Goal: Book appointment/travel/reservation

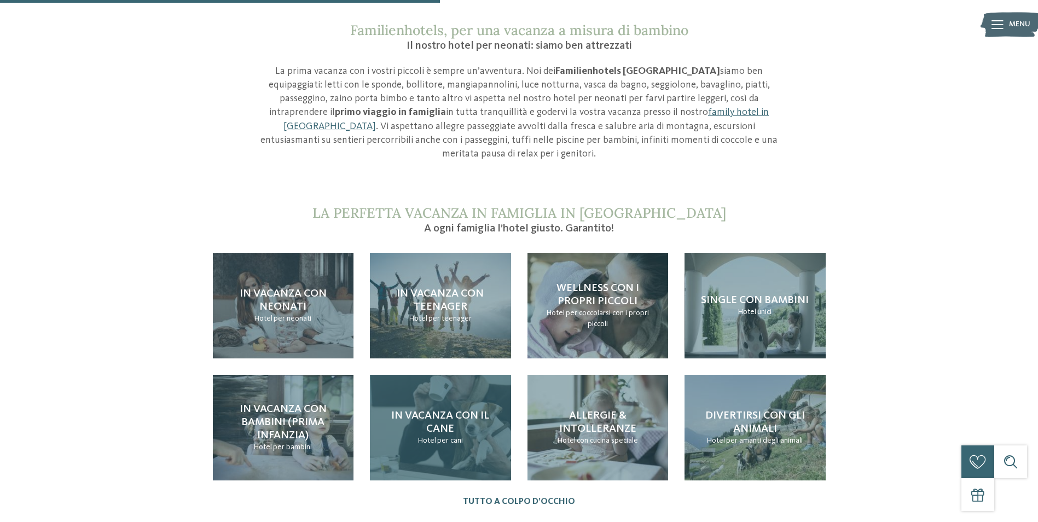
scroll to position [985, 0]
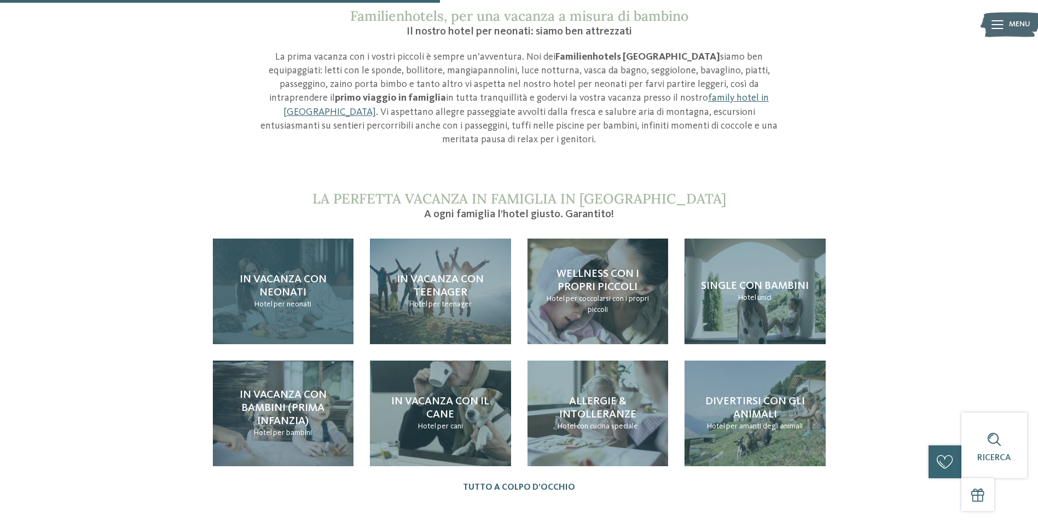
click at [292, 299] on p "Hotel per neonati" at bounding box center [282, 304] width 57 height 11
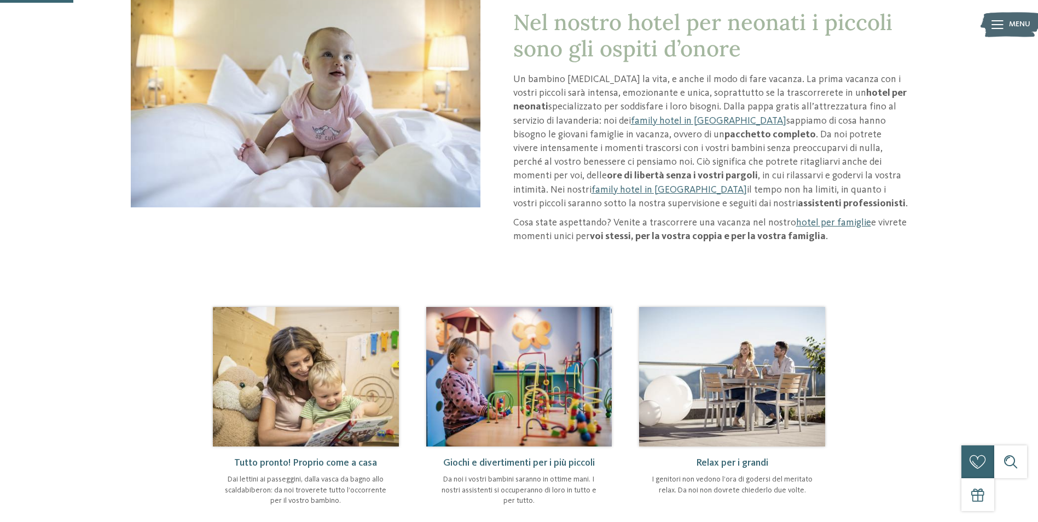
scroll to position [164, 0]
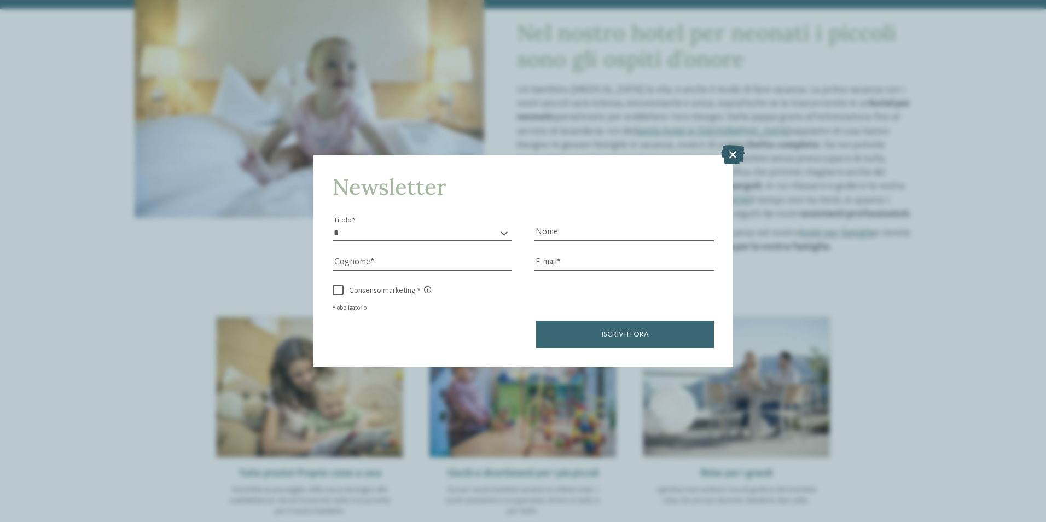
click at [725, 152] on icon at bounding box center [733, 153] width 24 height 19
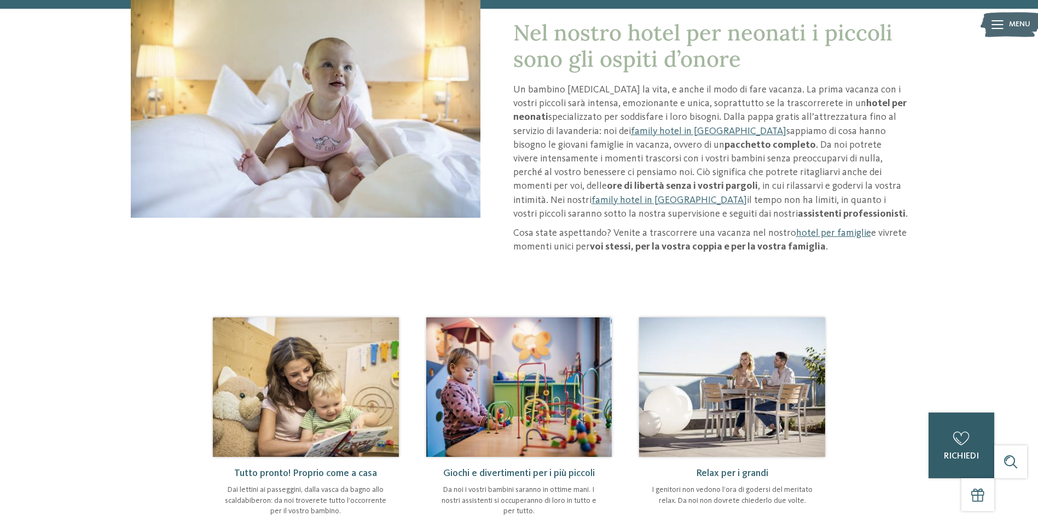
click at [971, 454] on span "richiedi" at bounding box center [961, 456] width 35 height 9
click at [641, 131] on link "family hotel in Alto Adige" at bounding box center [708, 131] width 155 height 10
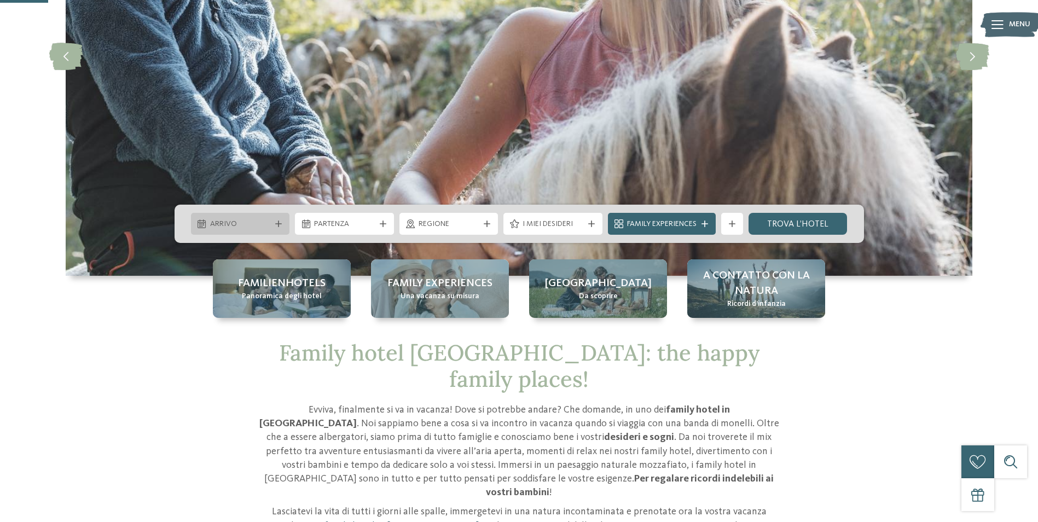
click at [225, 222] on span "Arrivo" at bounding box center [240, 224] width 61 height 11
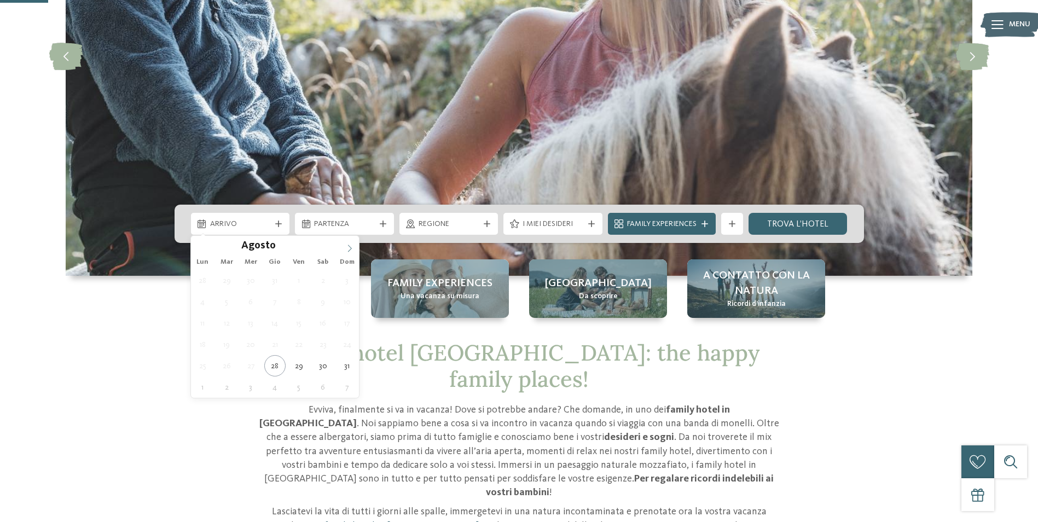
click at [350, 246] on icon at bounding box center [350, 249] width 8 height 8
type div "[DATE]"
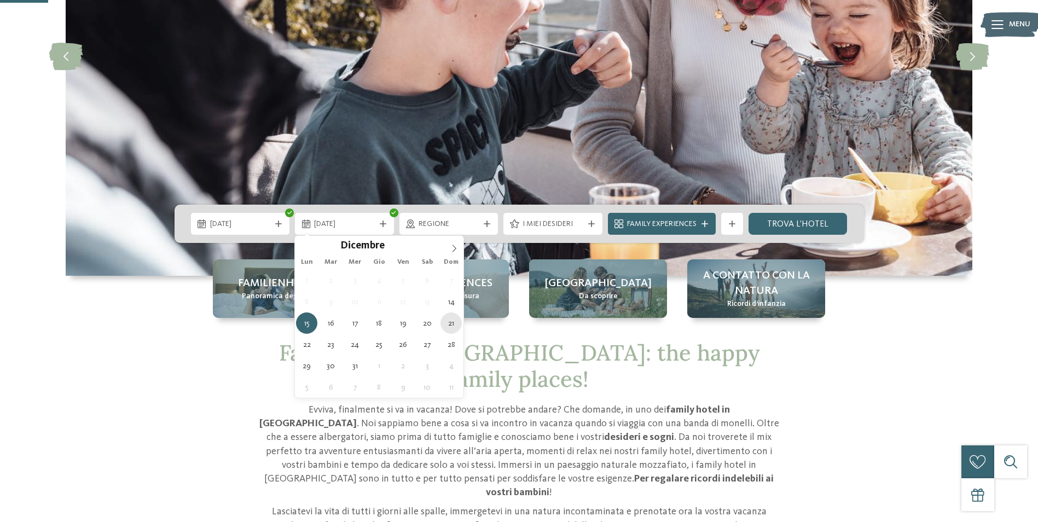
type div "[DATE]"
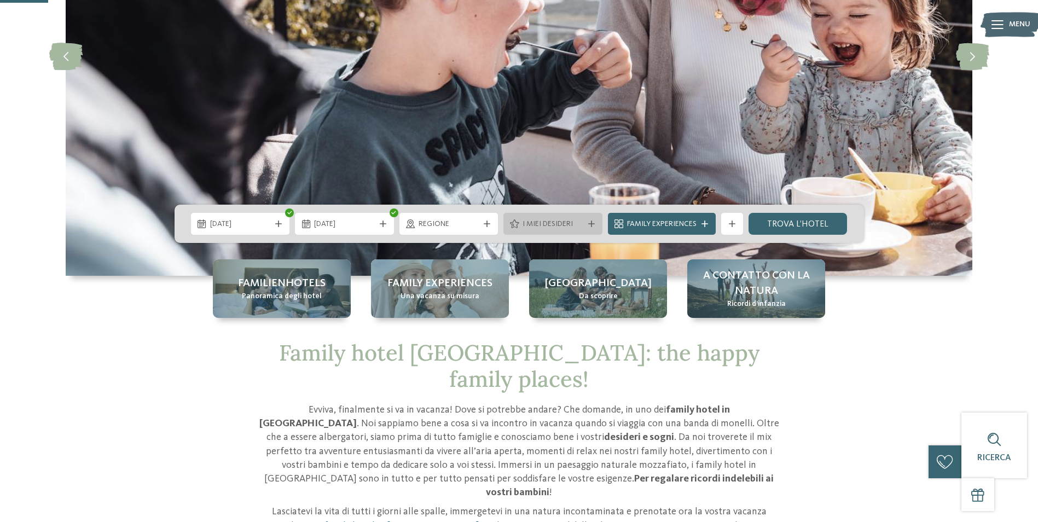
click at [542, 233] on div "I miei desideri" at bounding box center [552, 224] width 99 height 22
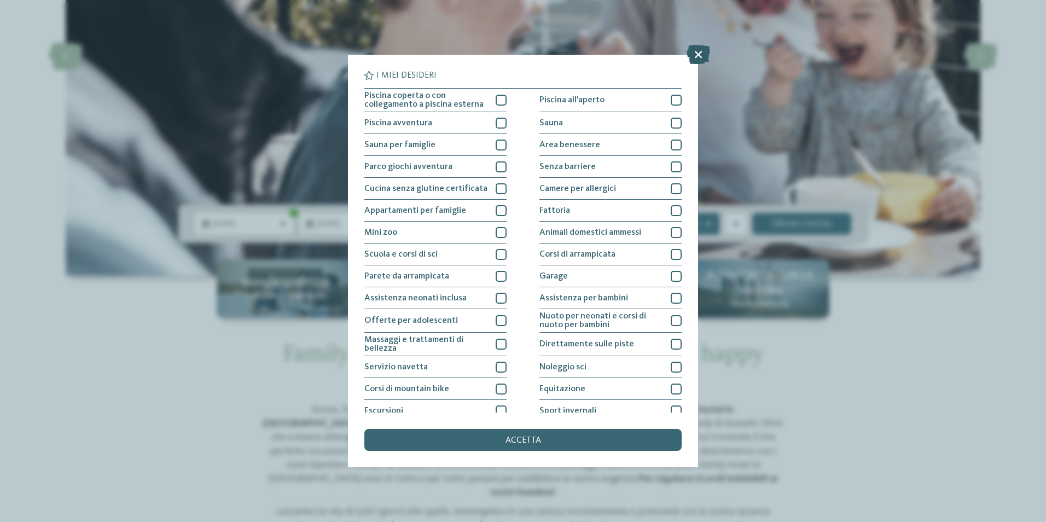
click at [695, 51] on icon at bounding box center [699, 54] width 24 height 19
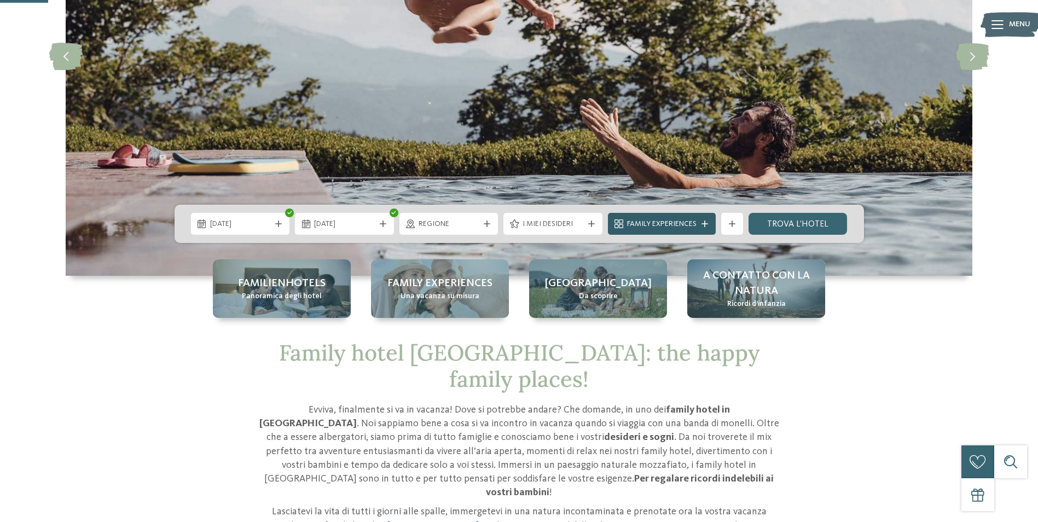
click at [687, 219] on span "Family Experiences" at bounding box center [662, 224] width 70 height 11
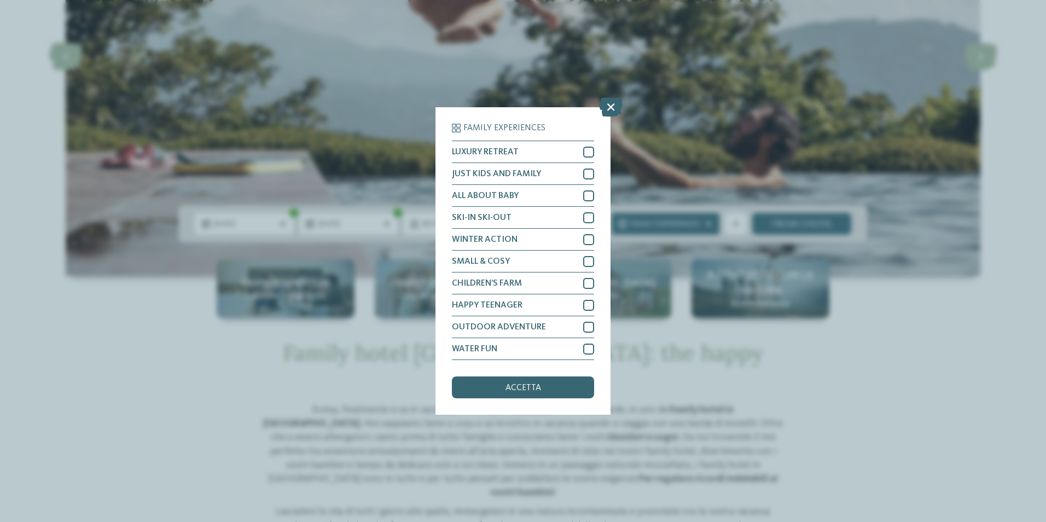
click at [697, 130] on div "Family Experiences LUXURY RETREAT JUST KIDS AND FAMILY" at bounding box center [523, 261] width 1046 height 522
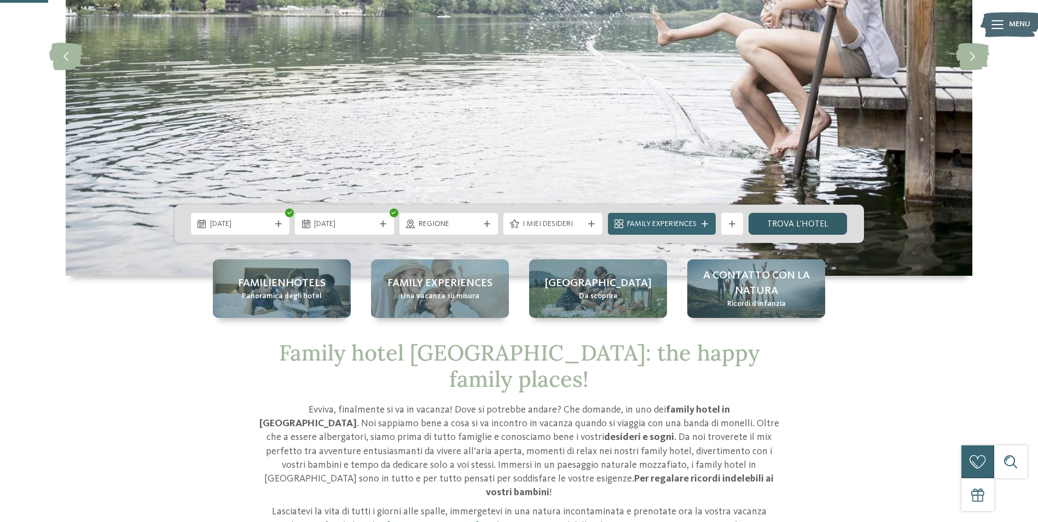
click at [802, 224] on link "trova l’hotel" at bounding box center [798, 224] width 99 height 22
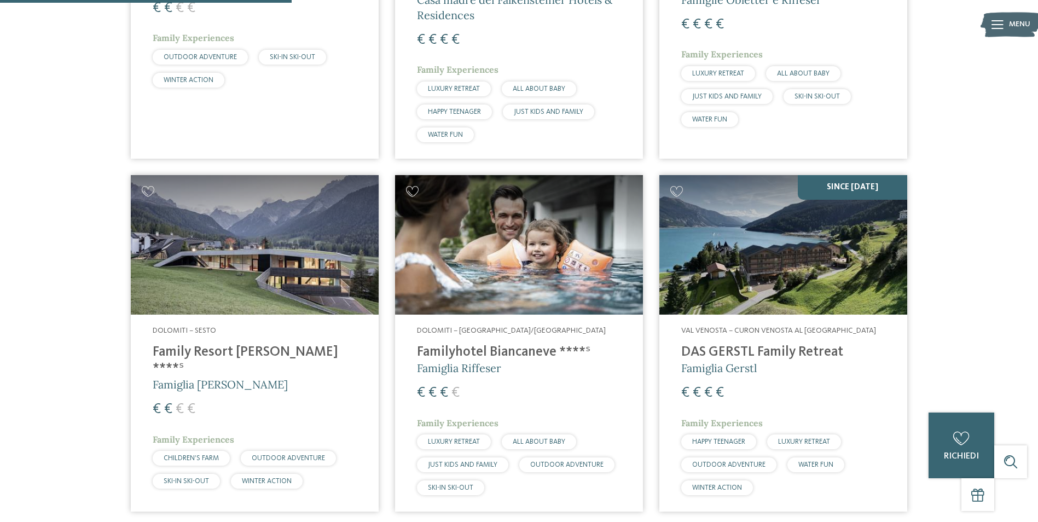
scroll to position [657, 0]
